Goal: Task Accomplishment & Management: Complete application form

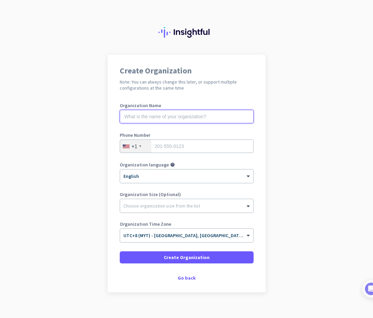
click at [178, 116] on input "text" at bounding box center [187, 116] width 134 height 13
type input "R"
type input "MVM Music Sdn Bhd"
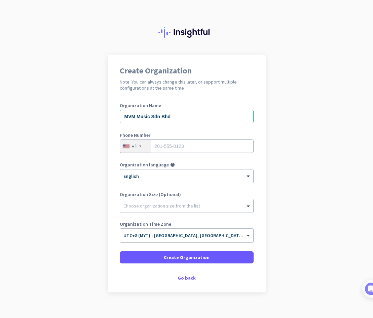
click at [142, 147] on div "+1" at bounding box center [135, 146] width 31 height 13
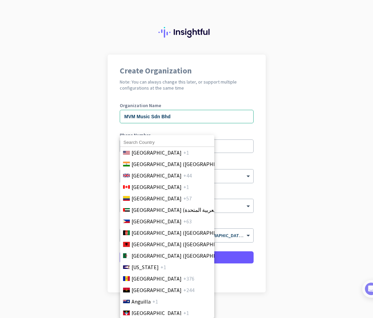
click at [151, 141] on input at bounding box center [167, 142] width 94 height 9
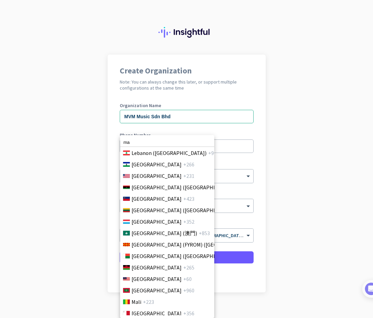
scroll to position [1421, 0]
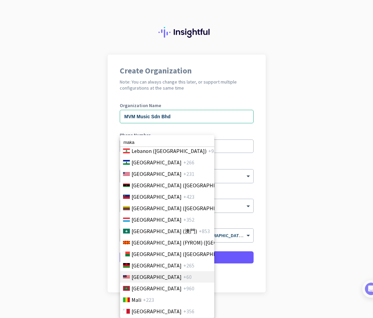
type input "maka"
click at [136, 276] on span "[GEOGRAPHIC_DATA]" at bounding box center [157, 277] width 50 height 8
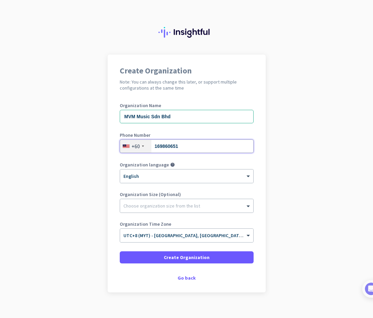
type input "169860651"
click at [202, 213] on div "Organization Size (Optional) Choose organization size from the list" at bounding box center [187, 205] width 134 height 27
click at [202, 209] on div "Choose organization size from the list" at bounding box center [186, 205] width 133 height 13
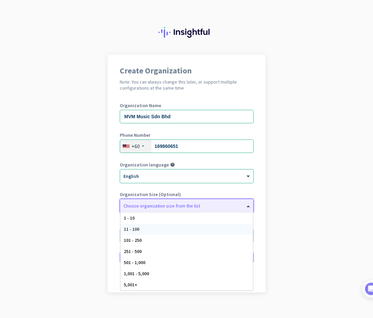
click at [191, 227] on div "11 - 100" at bounding box center [187, 229] width 133 height 11
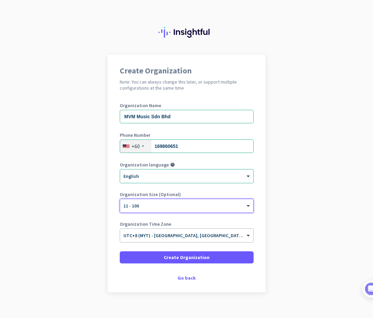
scroll to position [8, 0]
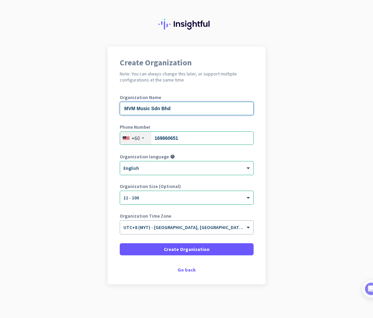
drag, startPoint x: 136, startPoint y: 108, endPoint x: 57, endPoint y: 100, distance: 80.2
click at [57, 100] on app-onboarding-organization "Create Organization Note: You can always change this later, or support multiple…" at bounding box center [186, 181] width 373 height 271
type input "RUSA Music Sdn Bhd"
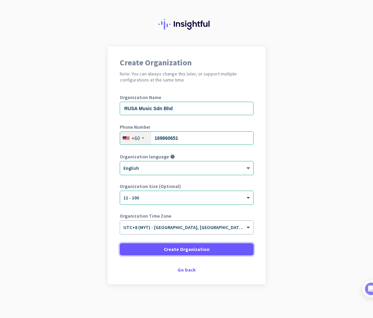
click at [176, 249] on span "Create Organization" at bounding box center [187, 249] width 46 height 7
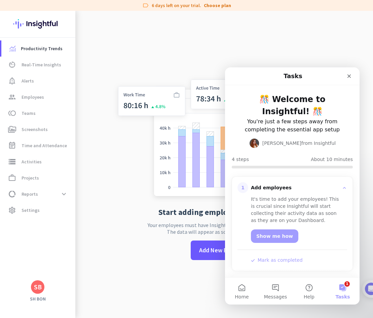
drag, startPoint x: 343, startPoint y: 287, endPoint x: 341, endPoint y: 276, distance: 11.0
click at [343, 287] on button "1 Tasks" at bounding box center [343, 290] width 34 height 27
click at [348, 75] on icon "Close" at bounding box center [350, 76] width 4 height 4
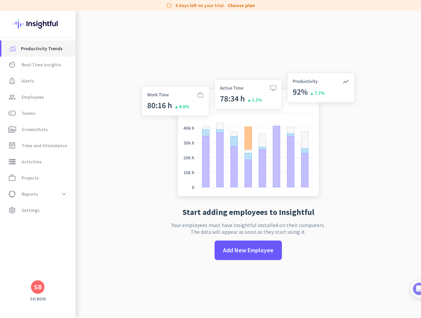
click at [39, 49] on span "Productivity Trends" at bounding box center [42, 48] width 42 height 8
click at [35, 67] on span "Real-Time Insights" at bounding box center [42, 65] width 40 height 8
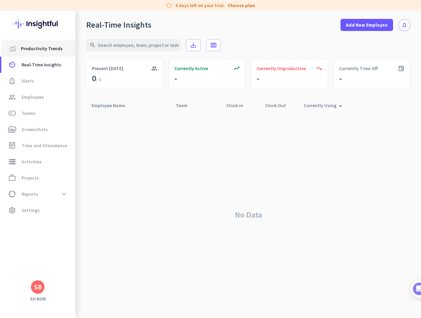
click at [45, 49] on span "Productivity Trends" at bounding box center [42, 48] width 42 height 8
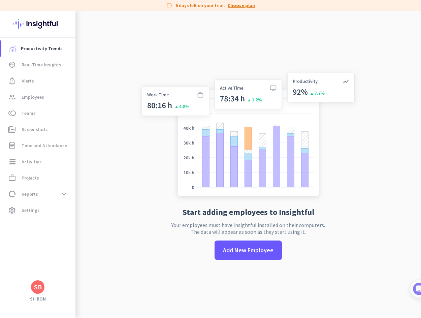
click at [240, 4] on link "Choose plan" at bounding box center [241, 5] width 27 height 7
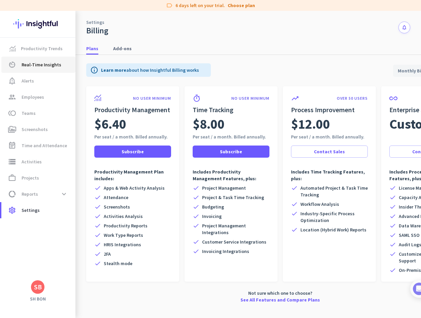
click at [40, 69] on link "av_timer Real-Time Insights" at bounding box center [38, 65] width 74 height 16
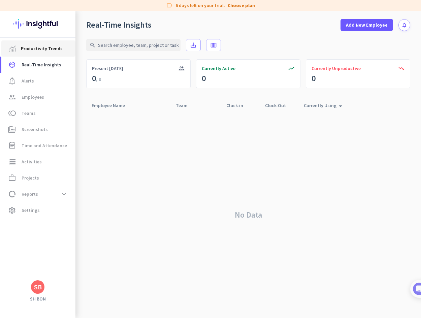
click at [47, 50] on span "Productivity Trends" at bounding box center [42, 48] width 42 height 8
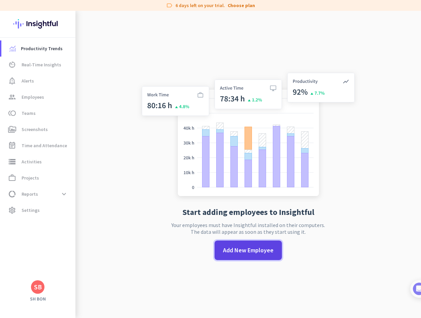
click at [241, 250] on span "Add New Employee" at bounding box center [248, 250] width 50 height 9
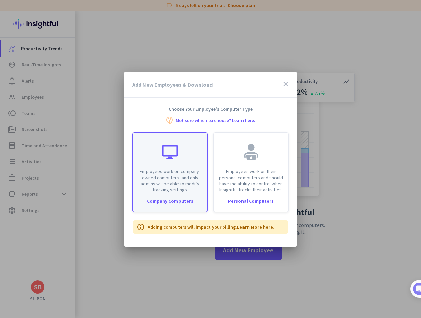
click at [168, 158] on div at bounding box center [170, 152] width 16 height 16
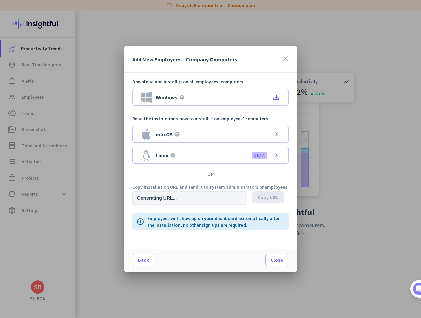
type input "[URL][DOMAIN_NAME]"
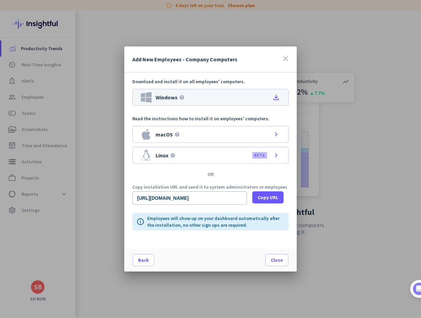
click at [279, 94] on icon "file_download" at bounding box center [276, 97] width 8 height 8
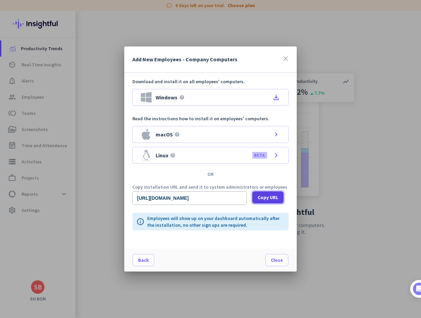
click at [265, 198] on span "Copy URL" at bounding box center [267, 197] width 21 height 7
click at [277, 260] on span "Close" at bounding box center [277, 259] width 12 height 7
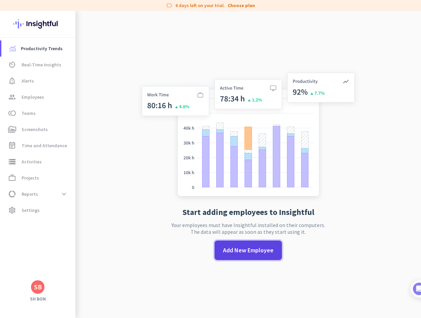
click at [251, 244] on span at bounding box center [247, 250] width 67 height 16
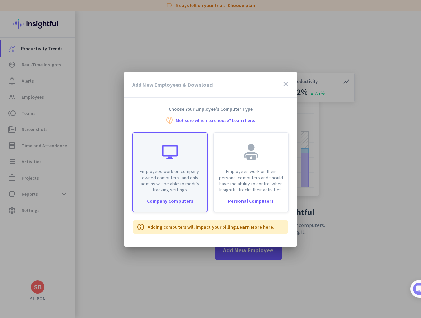
click at [178, 163] on div "Employees work on company-owned computers, and only admins will be able to modi…" at bounding box center [170, 163] width 74 height 60
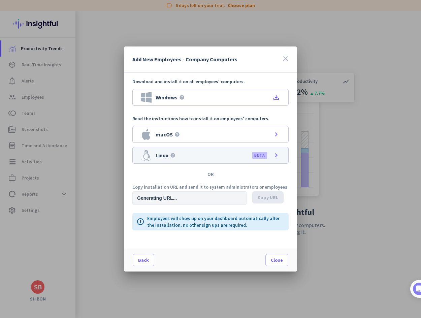
type input "[URL][DOMAIN_NAME]"
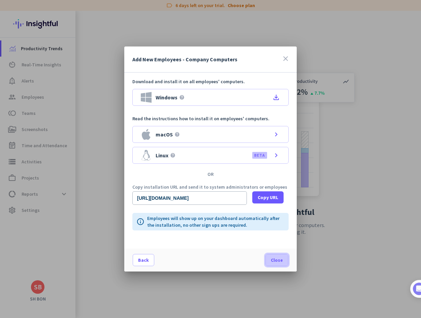
click at [280, 262] on span "Close" at bounding box center [277, 259] width 12 height 7
